Goal: Information Seeking & Learning: Check status

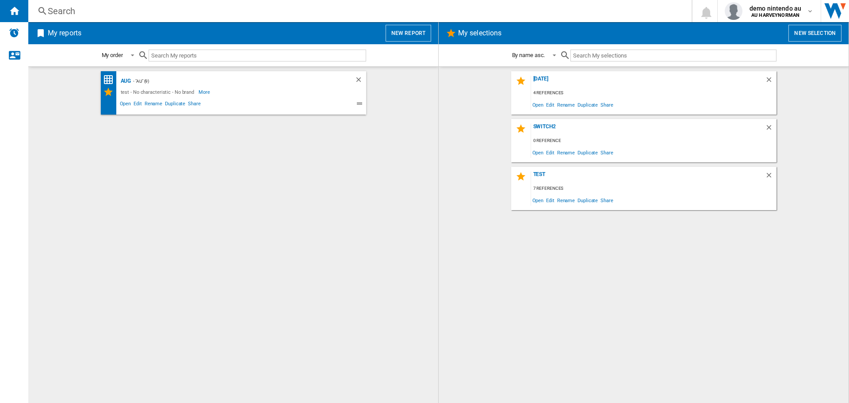
click at [348, 11] on div "Search" at bounding box center [358, 11] width 621 height 12
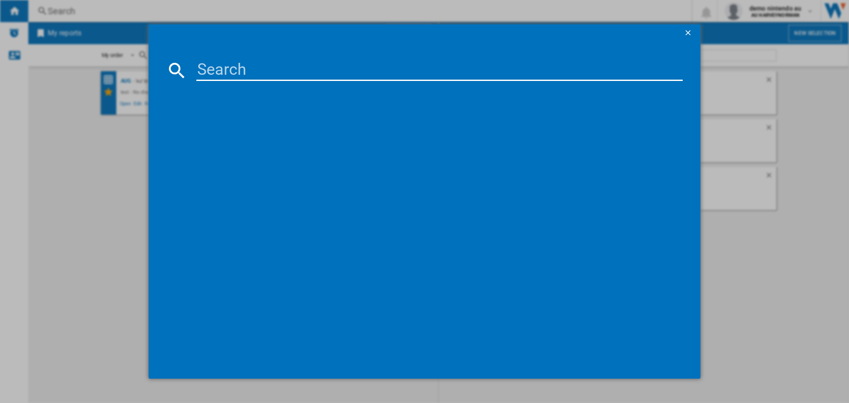
click at [313, 65] on input at bounding box center [439, 70] width 486 height 21
paste input "170204"
type input "170204"
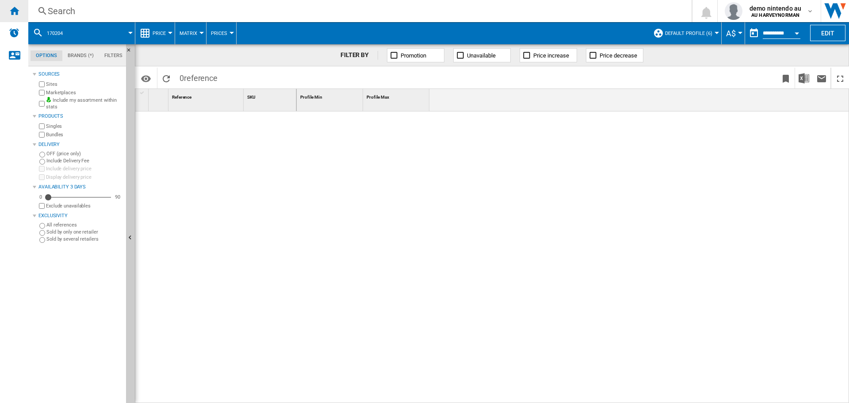
click at [9, 13] on ng-md-icon "Home" at bounding box center [14, 10] width 11 height 11
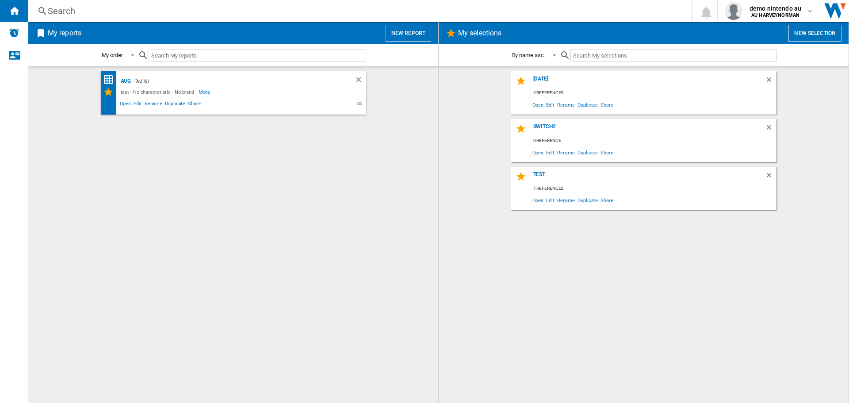
click at [73, 13] on div "Search" at bounding box center [358, 11] width 621 height 12
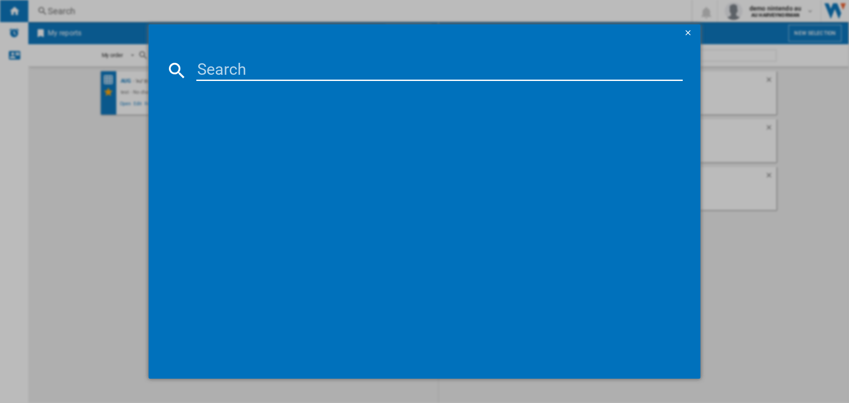
click at [215, 68] on input at bounding box center [439, 70] width 486 height 21
paste input "NINTENDO [PERSON_NAME] AND THE FORGOTTEN LAND PACK STAR CROSSED WORLD NINTENDO …"
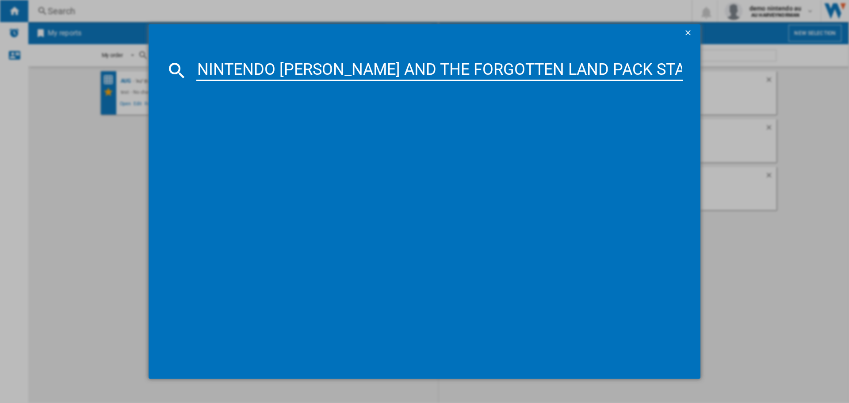
scroll to position [0, 225]
type input "NINTENDO [PERSON_NAME] AND THE FORGOTTEN LAND PACK STAR CROSSED WORLD NINTENDO …"
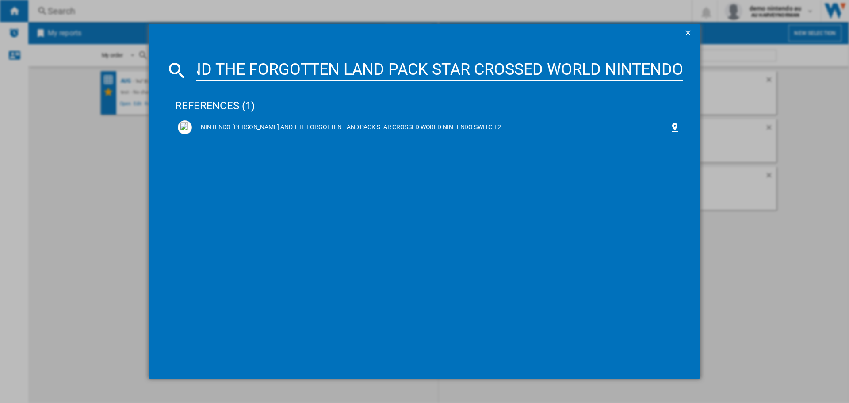
scroll to position [0, 0]
click at [458, 127] on div "NINTENDO [PERSON_NAME] AND THE FORGOTTEN LAND PACK STAR CROSSED WORLD NINTENDO …" at bounding box center [431, 127] width 478 height 9
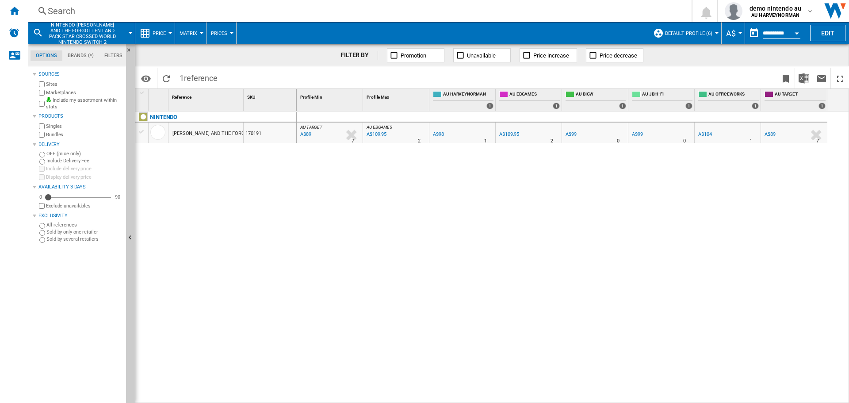
click at [84, 4] on div "Search Search 0 demo nintendo au AU HARVEYNORMAN AU HARVEYNORMAN My settings Lo…" at bounding box center [438, 11] width 821 height 22
click at [70, 15] on div "Search" at bounding box center [358, 11] width 621 height 12
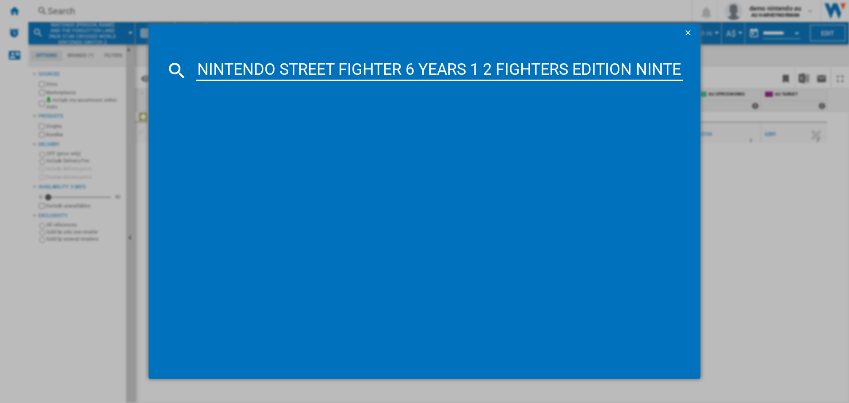
scroll to position [0, 110]
type input "NINTENDO STREET FIGHTER 6 YEARS 1 2 FIGHTERS EDITION NINTENDO SWITCH 2"
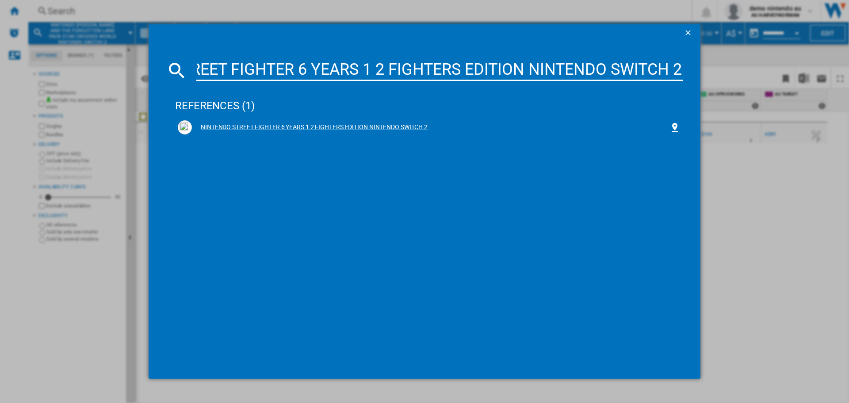
click at [234, 126] on div "NINTENDO STREET FIGHTER 6 YEARS 1 2 FIGHTERS EDITION NINTENDO SWITCH 2" at bounding box center [431, 127] width 478 height 9
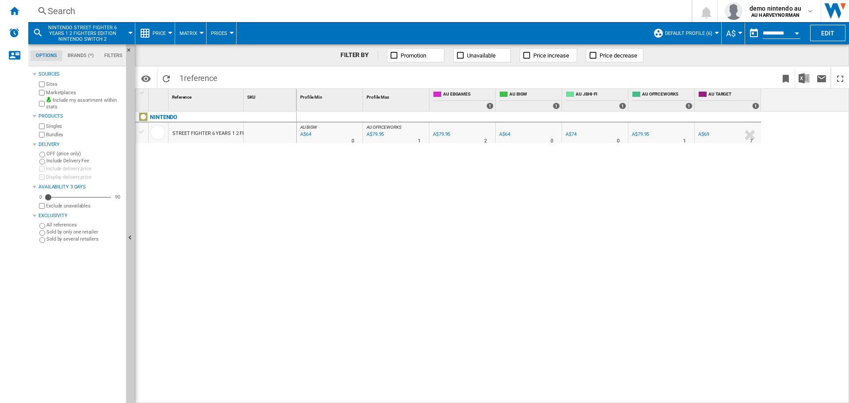
click at [206, 133] on div "STREET FIGHTER 6 YEARS 1 2 FIGHTERS EDITION NINTENDO SWITCH 2" at bounding box center [251, 133] width 158 height 20
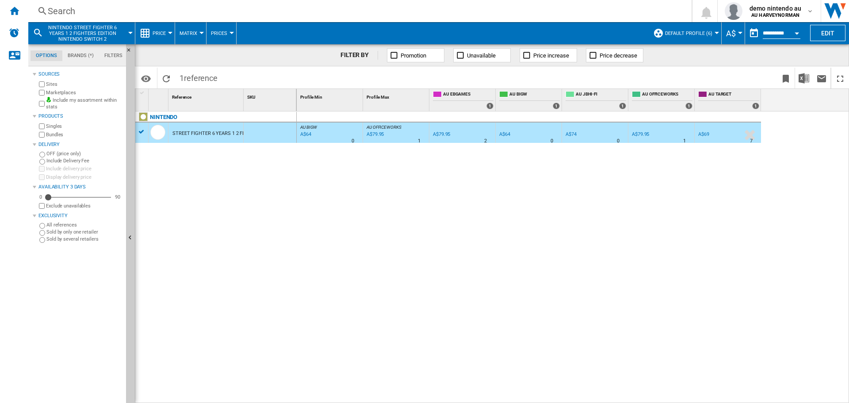
click at [206, 133] on div "STREET FIGHTER 6 YEARS 1 2 FIGHTERS EDITION NINTENDO SWITCH 2" at bounding box center [251, 133] width 158 height 20
